Goal: Information Seeking & Learning: Check status

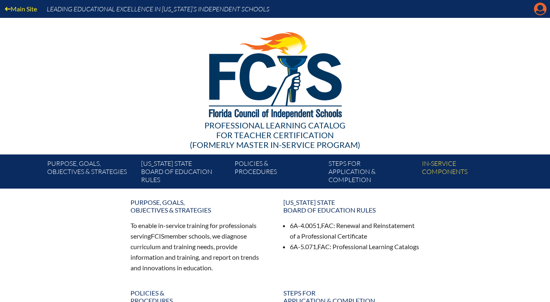
click at [541, 11] on icon at bounding box center [540, 9] width 13 height 13
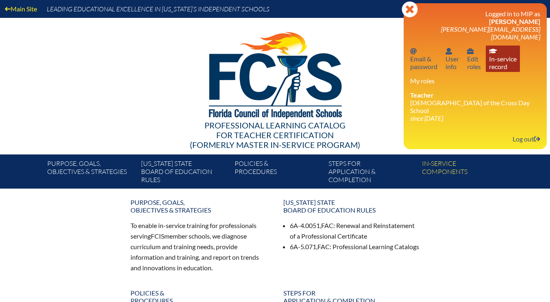
click at [503, 50] on link "In-service record In-service record" at bounding box center [503, 59] width 34 height 26
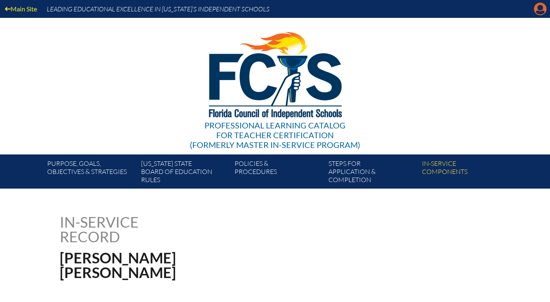
click at [541, 11] on icon "Manage account" at bounding box center [540, 8] width 13 height 13
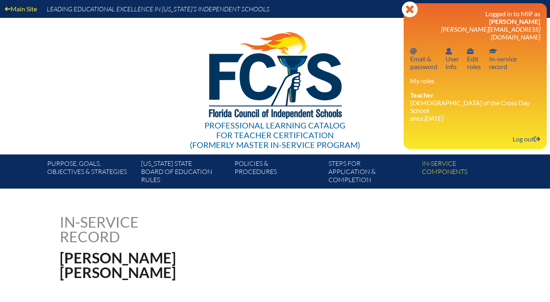
click at [516, 133] on div "Close Manage account Logged in to MIP as Veronica Altman valtman@lccdayschool.c…" at bounding box center [475, 76] width 143 height 146
click at [517, 133] on link "Log out Log out" at bounding box center [526, 138] width 34 height 11
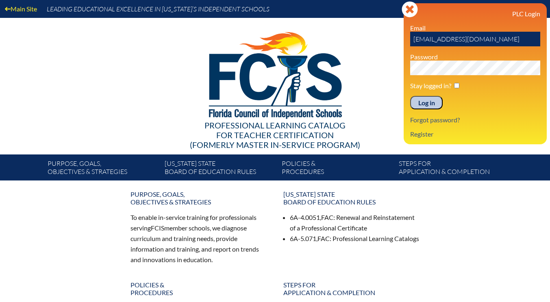
drag, startPoint x: 442, startPoint y: 40, endPoint x: 409, endPoint y: 41, distance: 33.0
click at [409, 41] on div "Log in Close Sign in or register PLC Login Email kloguercio@lccdayschool.com Pa…" at bounding box center [475, 73] width 143 height 141
type input "[EMAIL_ADDRESS][DOMAIN_NAME]"
click at [401, 74] on div "Main Site Leading Educational Excellence in Florida’s Independent Schools Profe…" at bounding box center [275, 90] width 550 height 180
click at [410, 96] on input "Log in" at bounding box center [426, 103] width 33 height 14
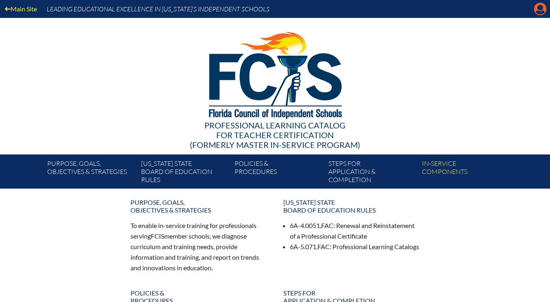
click at [543, 13] on icon "Manage account" at bounding box center [540, 8] width 13 height 13
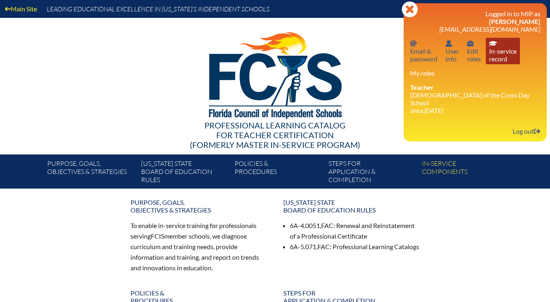
click at [509, 53] on link "In-service record In-service record" at bounding box center [503, 51] width 34 height 26
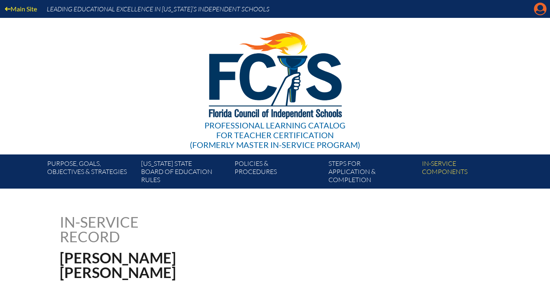
click at [540, 12] on icon "Manage account" at bounding box center [540, 8] width 13 height 13
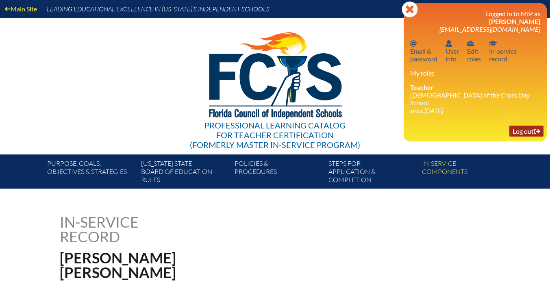
click at [524, 128] on link "Log out Log out" at bounding box center [526, 131] width 34 height 11
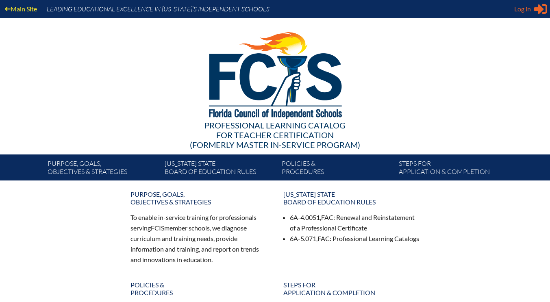
click at [533, 9] on div "Log in Close Sign in or register" at bounding box center [530, 8] width 33 height 13
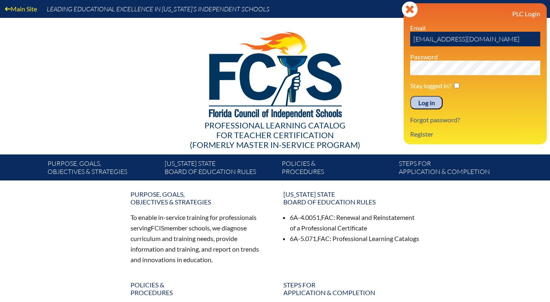
drag, startPoint x: 439, startPoint y: 40, endPoint x: 405, endPoint y: 40, distance: 34.1
click at [405, 40] on div "Log in Close Sign in or register PLC Login Email [EMAIL_ADDRESS][DOMAIN_NAME] P…" at bounding box center [475, 73] width 143 height 141
drag, startPoint x: 435, startPoint y: 41, endPoint x: 413, endPoint y: 40, distance: 22.4
click at [413, 40] on input "[PERSON_NAME][EMAIL_ADDRESS][DOMAIN_NAME]" at bounding box center [475, 39] width 130 height 15
type input "[PERSON_NAME][EMAIL_ADDRESS][DOMAIN_NAME]"
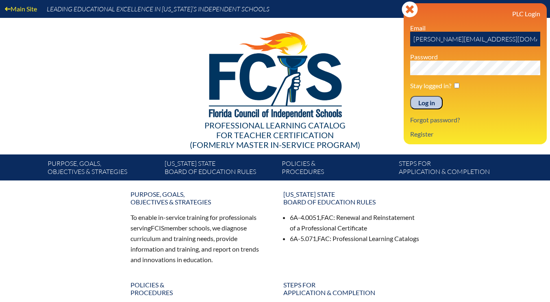
click at [403, 67] on div "Main Site Leading Educational Excellence in Florida’s Independent Schools Profe…" at bounding box center [275, 90] width 550 height 180
click at [410, 96] on input "Log in" at bounding box center [426, 103] width 33 height 14
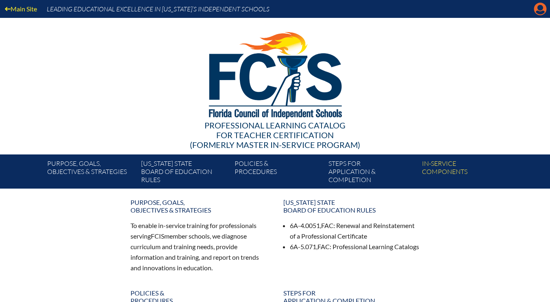
click at [540, 9] on icon "Manage account" at bounding box center [540, 8] width 13 height 13
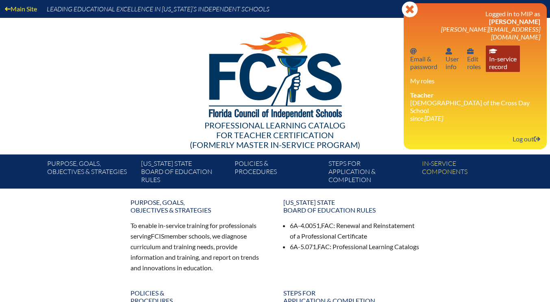
click at [496, 55] on link "In-service record In-service record" at bounding box center [503, 59] width 34 height 26
